Goal: Information Seeking & Learning: Learn about a topic

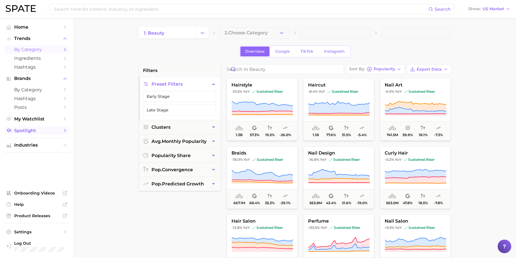
click at [35, 132] on span "Spotlight" at bounding box center [36, 130] width 45 height 5
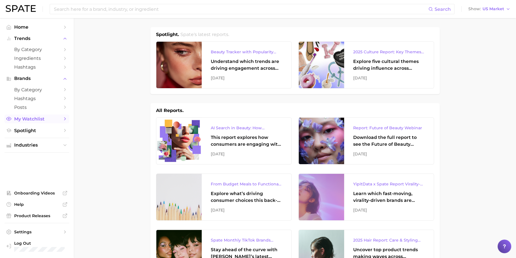
click at [28, 119] on span "My Watchlist" at bounding box center [36, 118] width 45 height 5
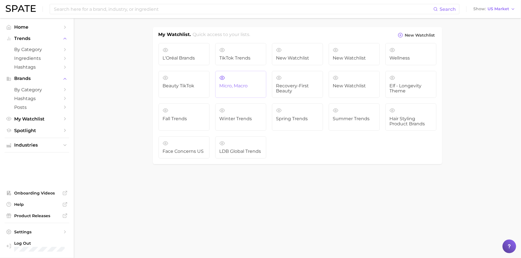
click at [243, 86] on span "Micro, Macro" at bounding box center [240, 85] width 43 height 5
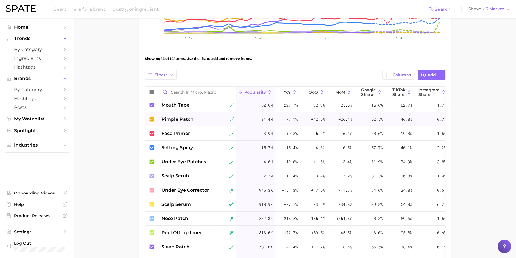
scroll to position [155, 0]
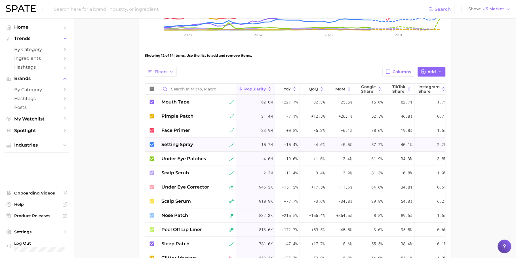
click at [152, 143] on icon at bounding box center [151, 144] width 5 height 5
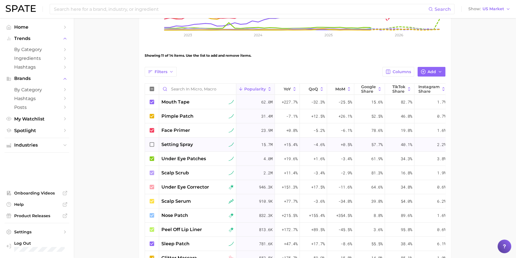
scroll to position [0, 17]
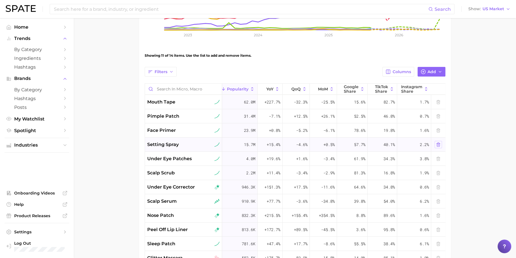
click at [435, 146] on button at bounding box center [437, 144] width 7 height 7
click at [204, 90] on input "Search in Micro, Macro" at bounding box center [183, 89] width 77 height 11
click at [430, 71] on span "Add" at bounding box center [431, 71] width 9 height 5
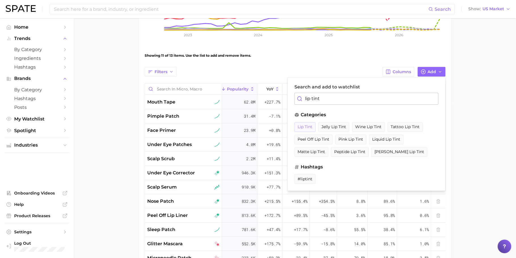
type input "lip tint"
click at [307, 125] on span "lip tint" at bounding box center [304, 126] width 15 height 5
click at [287, 67] on div "Filters Columns Add Search and add to watchlist lip tint categories lip tint je…" at bounding box center [295, 72] width 300 height 10
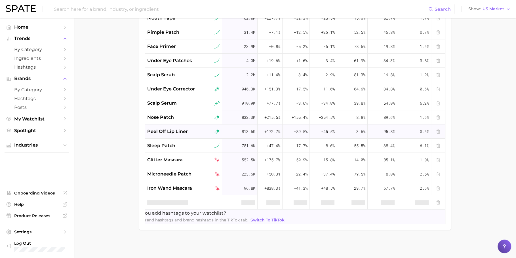
scroll to position [0, 0]
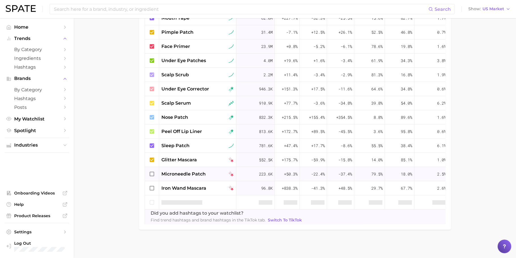
click at [151, 171] on icon at bounding box center [152, 174] width 6 height 6
click at [151, 181] on div at bounding box center [152, 188] width 14 height 14
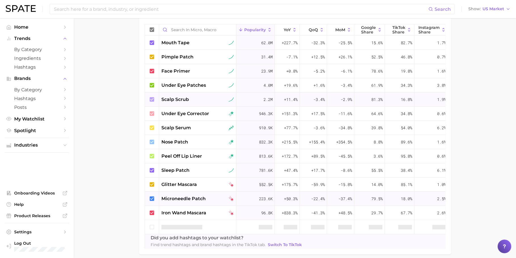
scroll to position [243, 0]
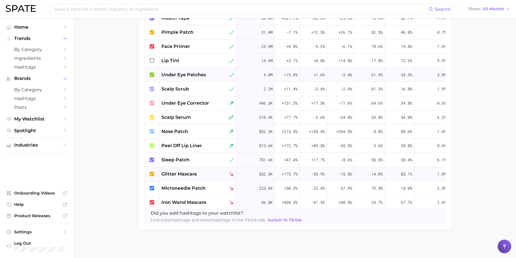
click at [151, 58] on icon at bounding box center [152, 61] width 6 height 6
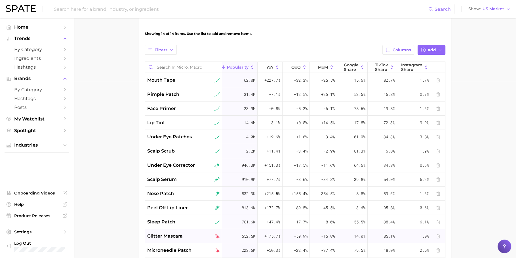
scroll to position [172, 0]
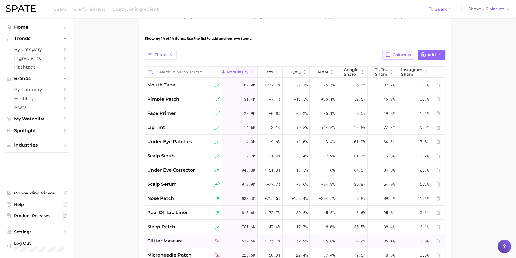
click at [400, 50] on button "Columns" at bounding box center [397, 55] width 31 height 10
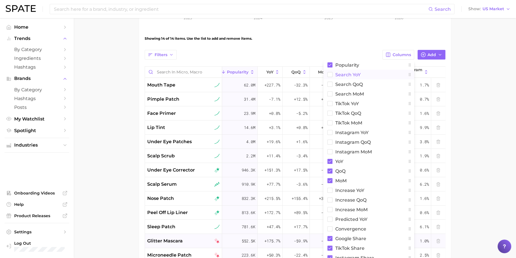
click at [371, 76] on button "Search YoY" at bounding box center [368, 75] width 91 height 10
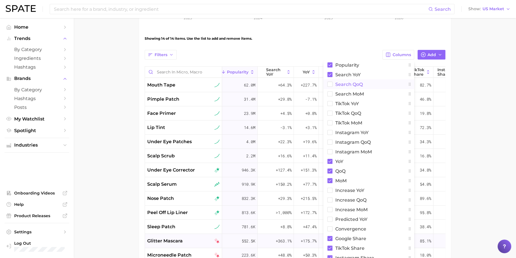
click at [371, 83] on button "Search QoQ" at bounding box center [368, 84] width 91 height 10
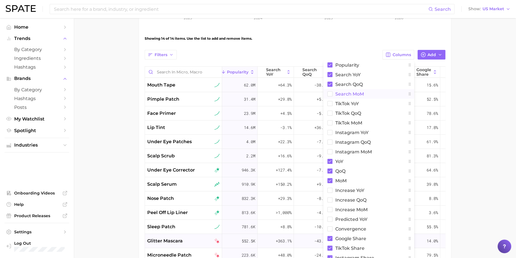
click at [371, 96] on button "Search MoM" at bounding box center [368, 94] width 91 height 10
click at [367, 103] on button "TikTok YoY" at bounding box center [368, 104] width 91 height 10
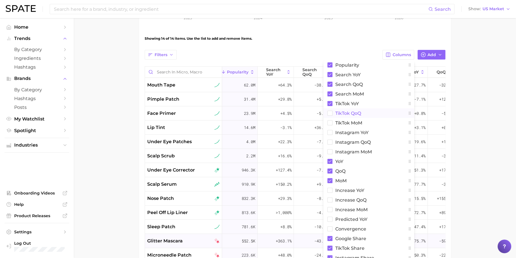
click at [366, 114] on button "TikTok QoQ" at bounding box center [368, 113] width 91 height 10
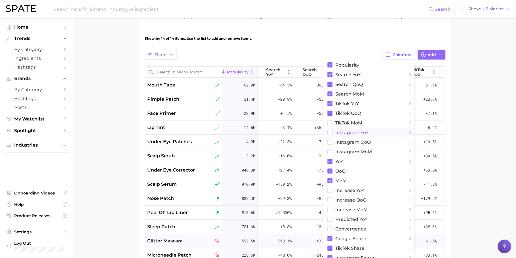
click at [363, 131] on span "Instagram YoY" at bounding box center [351, 132] width 33 height 5
click at [363, 122] on button "TikTok MoM" at bounding box center [368, 123] width 91 height 10
click at [362, 143] on span "Instagram QoQ" at bounding box center [352, 142] width 35 height 5
click at [362, 156] on button "YoY" at bounding box center [368, 161] width 91 height 10
click at [362, 148] on button "Instagram MoM" at bounding box center [368, 152] width 91 height 10
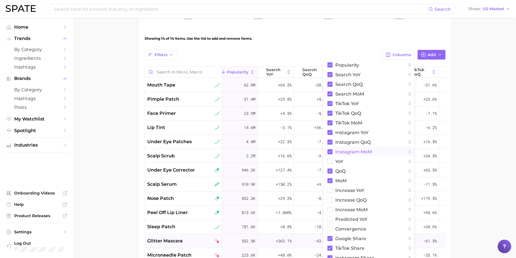
click at [362, 155] on button "Instagram MoM" at bounding box center [368, 152] width 91 height 10
click at [361, 158] on button "YoY" at bounding box center [368, 161] width 91 height 10
click at [361, 150] on span "Instagram MoM" at bounding box center [353, 151] width 37 height 5
click at [354, 188] on span "Increase YoY" at bounding box center [349, 190] width 29 height 5
click at [354, 198] on span "Increase QoQ" at bounding box center [350, 200] width 31 height 5
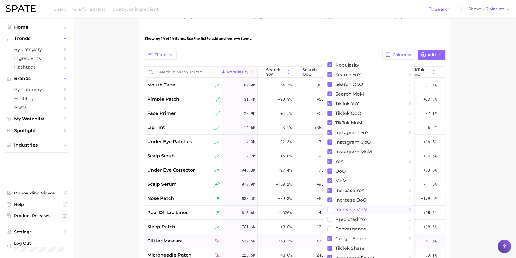
click at [354, 207] on span "Increase MoM" at bounding box center [351, 209] width 32 height 5
click at [354, 215] on button "Predicted YoY" at bounding box center [368, 219] width 91 height 10
click at [354, 224] on button "convergence" at bounding box center [368, 229] width 91 height 10
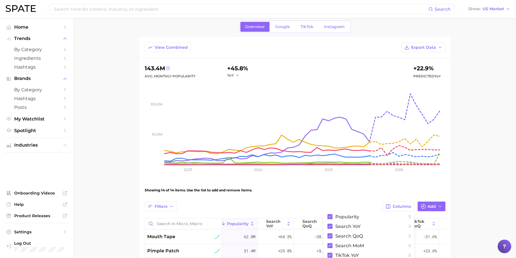
scroll to position [0, 0]
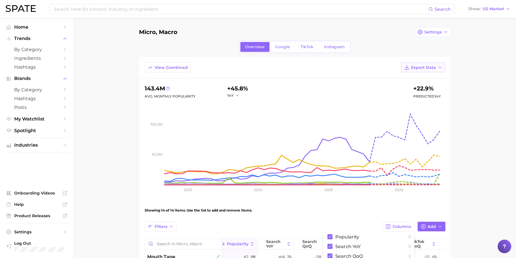
click at [422, 69] on span "Export Data" at bounding box center [423, 67] width 25 height 5
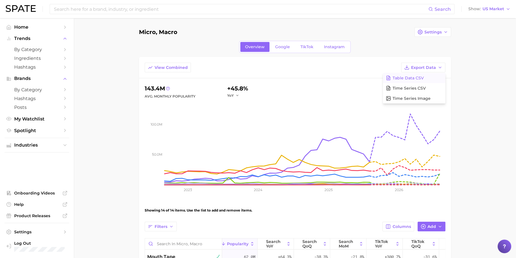
click at [414, 80] on button "Table Data CSV" at bounding box center [414, 78] width 62 height 10
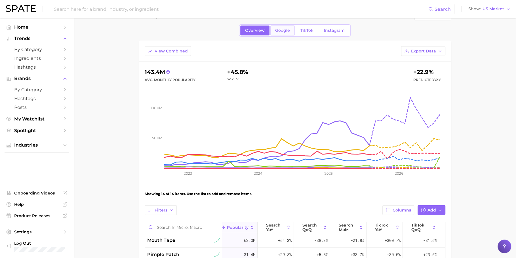
scroll to position [17, 0]
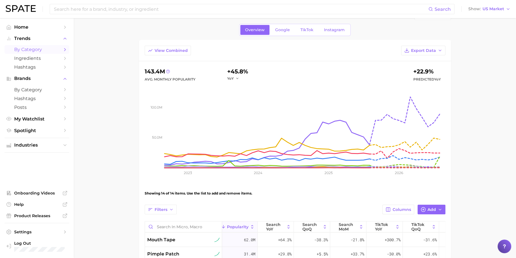
click at [32, 52] on link "by Category" at bounding box center [37, 49] width 65 height 9
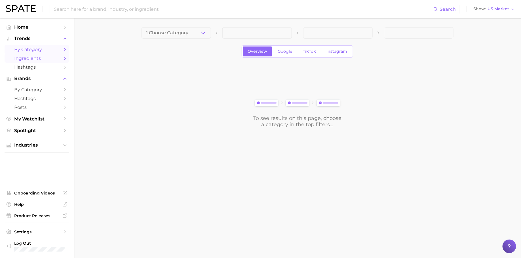
click at [35, 58] on span "Ingredients" at bounding box center [36, 58] width 45 height 5
click at [24, 10] on img at bounding box center [21, 8] width 30 height 7
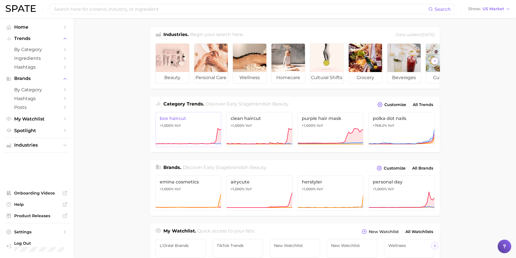
click at [185, 132] on link "box haircut >1,000% YoY" at bounding box center [188, 129] width 66 height 35
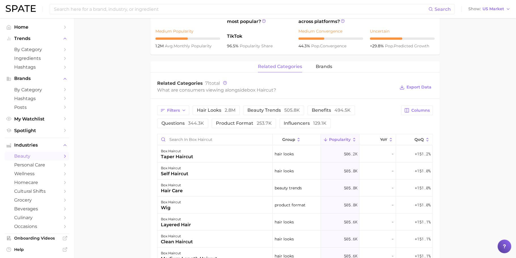
scroll to position [238, 0]
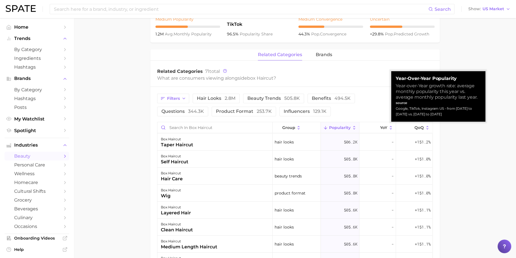
drag, startPoint x: 395, startPoint y: 109, endPoint x: 469, endPoint y: 115, distance: 73.9
click at [469, 115] on div "Google, TikTok, Instagram US - from Sep 2024 to Aug 2025 vs. Sep 2023 to Aug 20…" at bounding box center [437, 111] width 85 height 11
copy div "Google, TikTok, Instagram US - from Sep 2024 to Aug 2025 vs. Sep 2023 to Aug 20…"
drag, startPoint x: 396, startPoint y: 109, endPoint x: 457, endPoint y: 114, distance: 60.3
click at [457, 114] on div "Google, TikTok, Instagram US - from Sep 2024 to Aug 2025 vs. Sep 2023 to Aug 20…" at bounding box center [437, 111] width 85 height 11
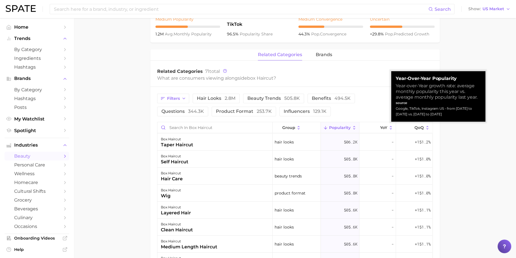
copy div "Google, TikTok, Instagram US - from Sep 2024 to Aug 2025 vs. Sep 2023 to Aug 20…"
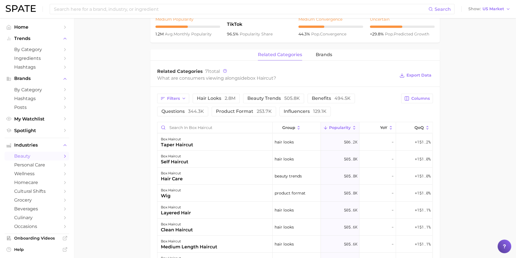
click at [148, 94] on main "1. hair 2. hair looks 3. haircuts 4. box haircut Overview Google TikTok Instagr…" at bounding box center [295, 97] width 442 height 635
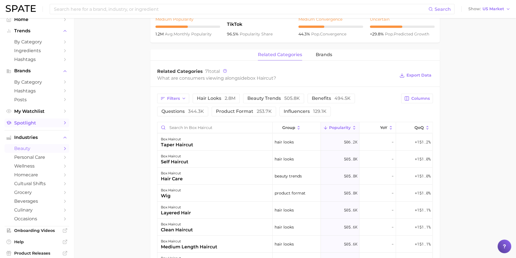
scroll to position [14, 0]
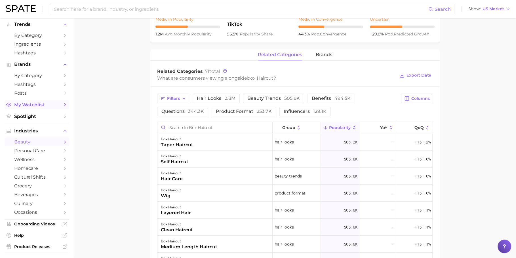
click at [40, 107] on span "My Watchlist" at bounding box center [36, 104] width 45 height 5
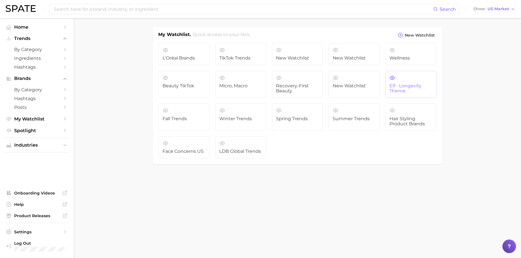
click at [419, 83] on span "elf - longevity theme" at bounding box center [410, 88] width 43 height 10
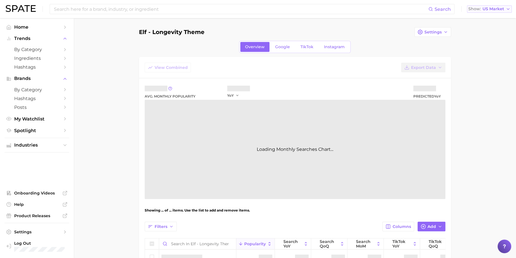
click at [492, 8] on span "US Market" at bounding box center [493, 8] width 22 height 3
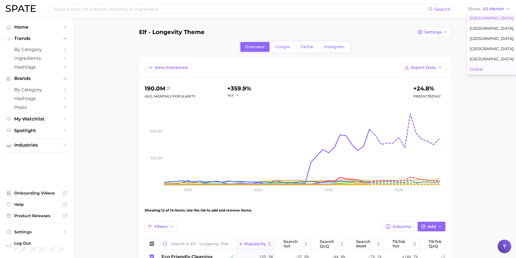
click at [481, 71] on span "Global" at bounding box center [475, 69] width 13 height 5
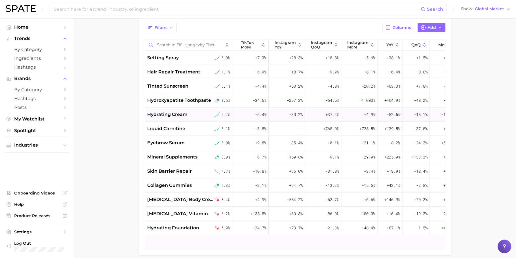
scroll to position [195, 0]
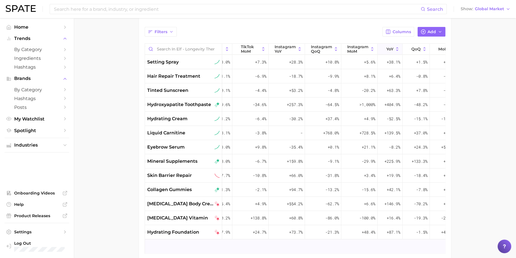
click at [393, 48] on button "YoY" at bounding box center [389, 49] width 25 height 11
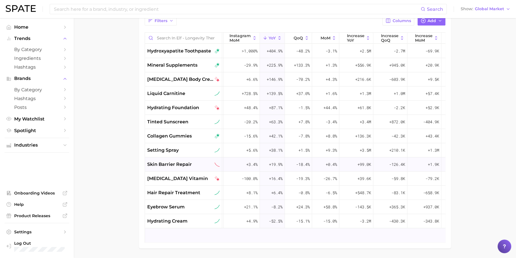
scroll to position [0, 343]
click at [219, 6] on input at bounding box center [236, 9] width 367 height 10
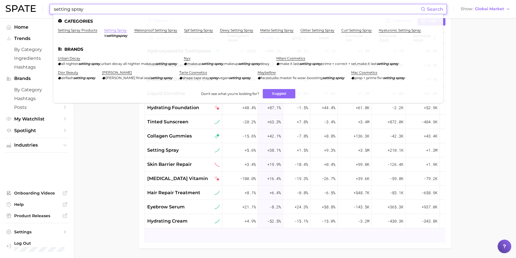
type input "setting spray"
click at [119, 29] on link "setting spray" at bounding box center [115, 30] width 23 height 4
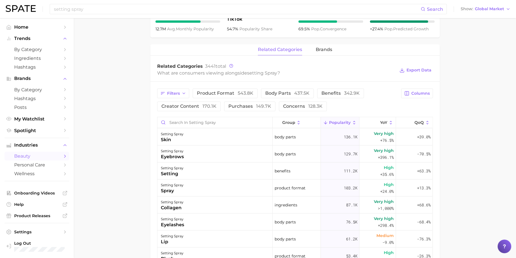
scroll to position [234, 0]
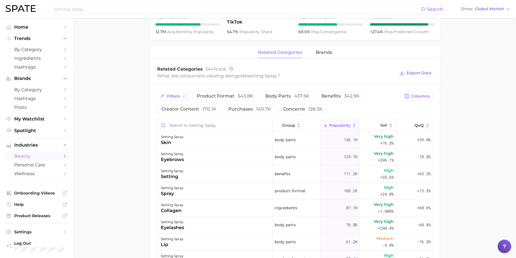
click at [228, 90] on div "Filters product format 543.8k body parts 437.5k benefits 342.9k creator content…" at bounding box center [294, 234] width 289 height 300
click at [228, 94] on span "product format 543.8k" at bounding box center [225, 96] width 56 height 5
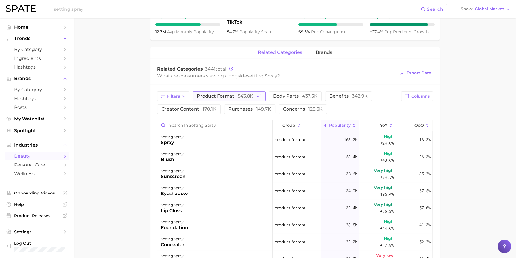
click at [229, 94] on span "product format 543.8k" at bounding box center [225, 96] width 56 height 5
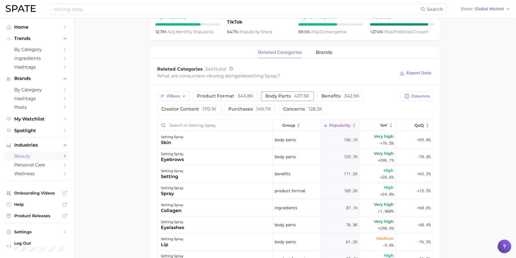
click at [281, 94] on span "body parts 437.5k" at bounding box center [287, 96] width 44 height 5
click at [329, 94] on span "benefits 342.9k" at bounding box center [340, 96] width 38 height 5
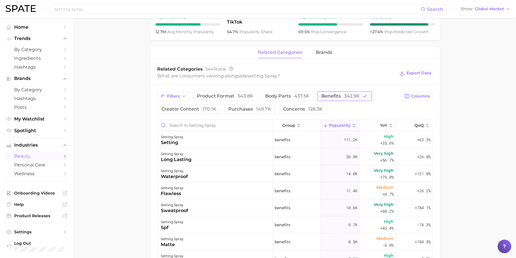
click at [328, 91] on button "benefits 342.9k" at bounding box center [344, 96] width 55 height 10
click at [251, 107] on span "purchases 149.7k" at bounding box center [249, 109] width 43 height 5
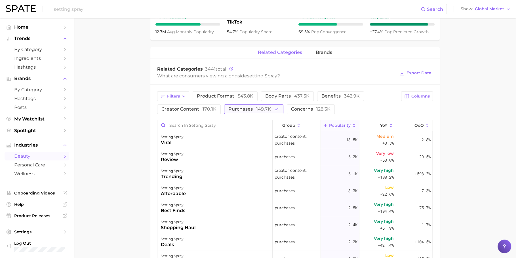
click at [251, 107] on span "purchases 149.7k" at bounding box center [249, 109] width 43 height 5
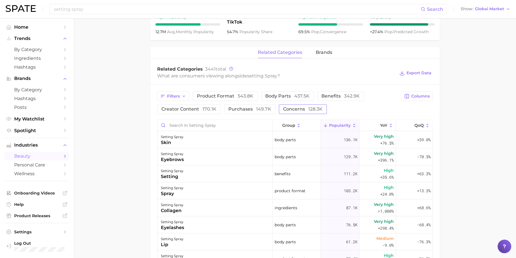
click at [295, 107] on span "concerns 128.3k" at bounding box center [302, 109] width 39 height 5
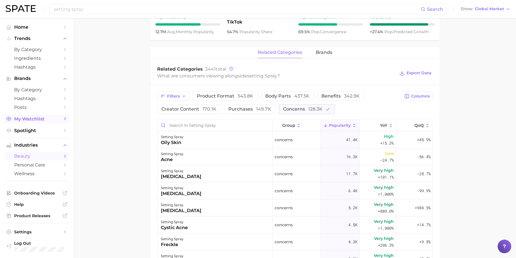
click at [38, 122] on link "My Watchlist" at bounding box center [37, 118] width 65 height 9
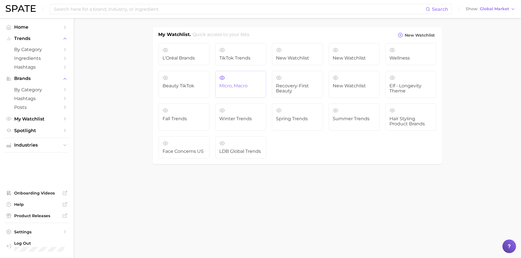
click at [240, 86] on span "Micro, Macro" at bounding box center [240, 85] width 43 height 5
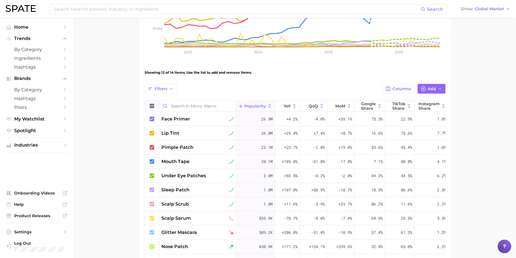
scroll to position [122, 0]
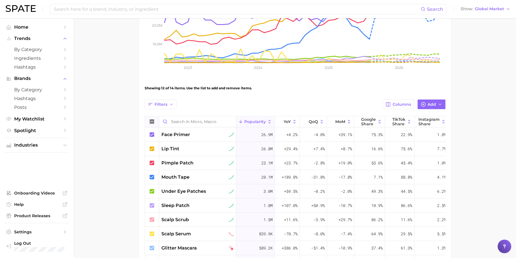
click at [151, 119] on icon at bounding box center [151, 121] width 5 height 5
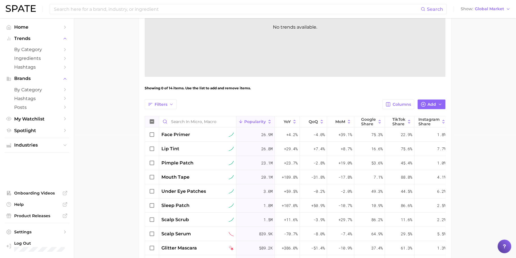
click at [151, 119] on icon at bounding box center [151, 121] width 5 height 5
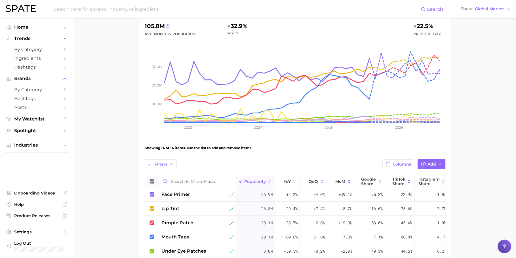
scroll to position [0, 0]
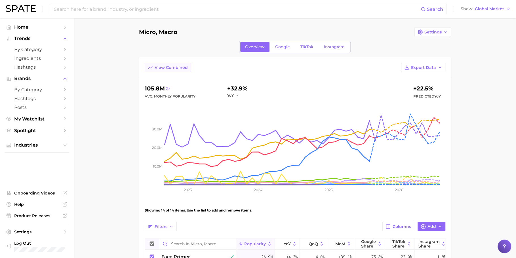
click at [180, 65] on span "View Combined" at bounding box center [170, 67] width 33 height 5
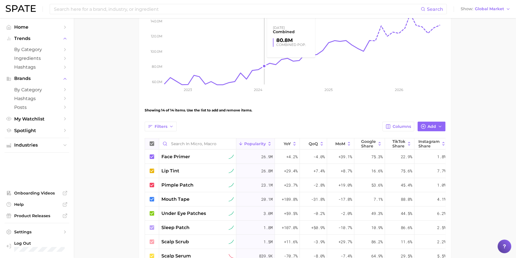
scroll to position [132, 0]
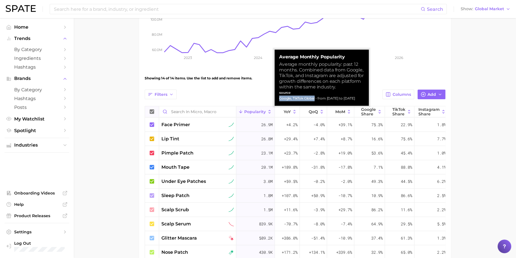
drag, startPoint x: 279, startPoint y: 99, endPoint x: 315, endPoint y: 100, distance: 36.0
click at [315, 100] on div "Google, TikTok Global - from Sep 2024 to Aug 2025" at bounding box center [321, 99] width 85 height 6
copy div "Google, TikTok Global"
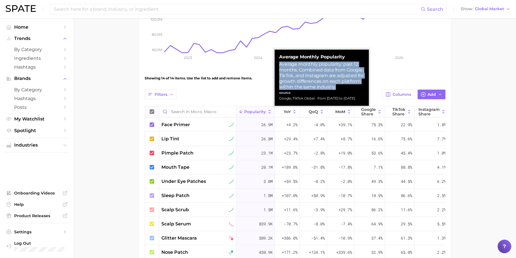
drag, startPoint x: 338, startPoint y: 89, endPoint x: 278, endPoint y: 66, distance: 64.2
click at [278, 66] on div "Average Monthly Popularity Average monthly popularity: past 12 months. Combined…" at bounding box center [321, 78] width 94 height 56
copy div "Average monthly popularity: past 12 months. Combined data from Google, TikTok, …"
drag, startPoint x: 343, startPoint y: 66, endPoint x: 342, endPoint y: 88, distance: 22.4
click at [343, 89] on div "Average monthly popularity: past 12 months. Combined data from Google, TikTok, …" at bounding box center [321, 75] width 85 height 28
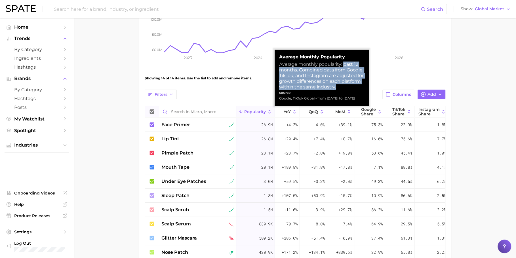
copy div "past 12 months. Combined data from Google, TikTok, and Instagram are adjusted f…"
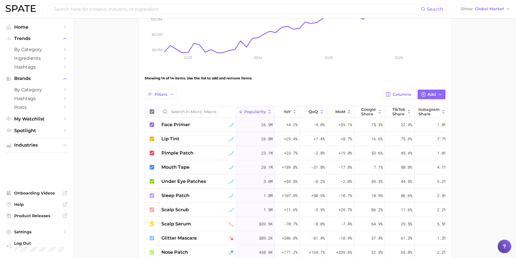
scroll to position [0, 0]
